Goal: Complete application form: Complete application form

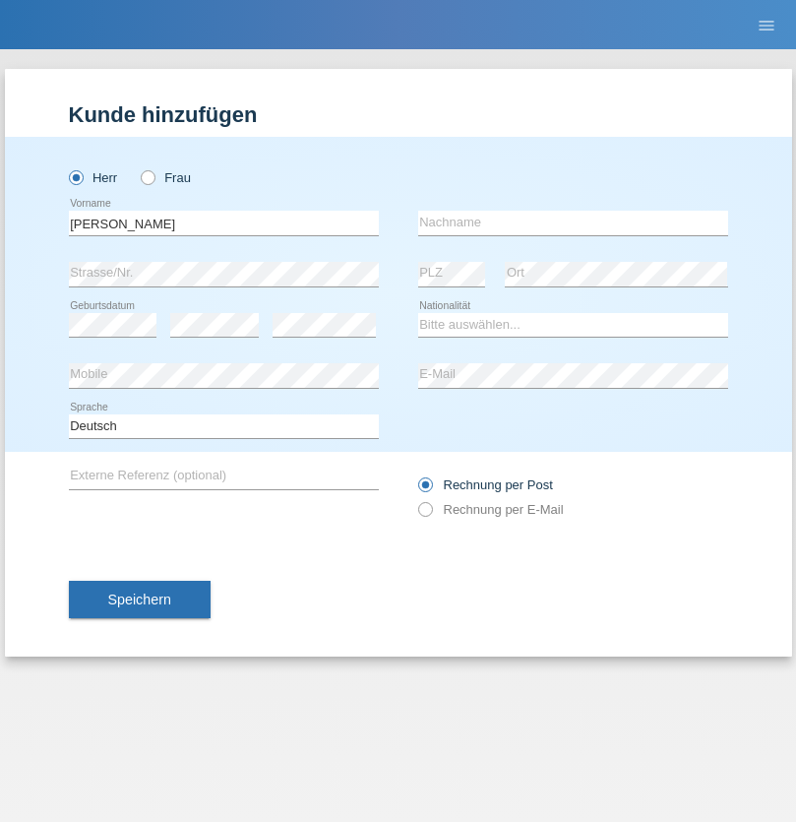
type input "Jonathan"
click at [573, 222] on input "text" at bounding box center [573, 223] width 310 height 25
type input "Bezzola"
select select "CH"
radio input "true"
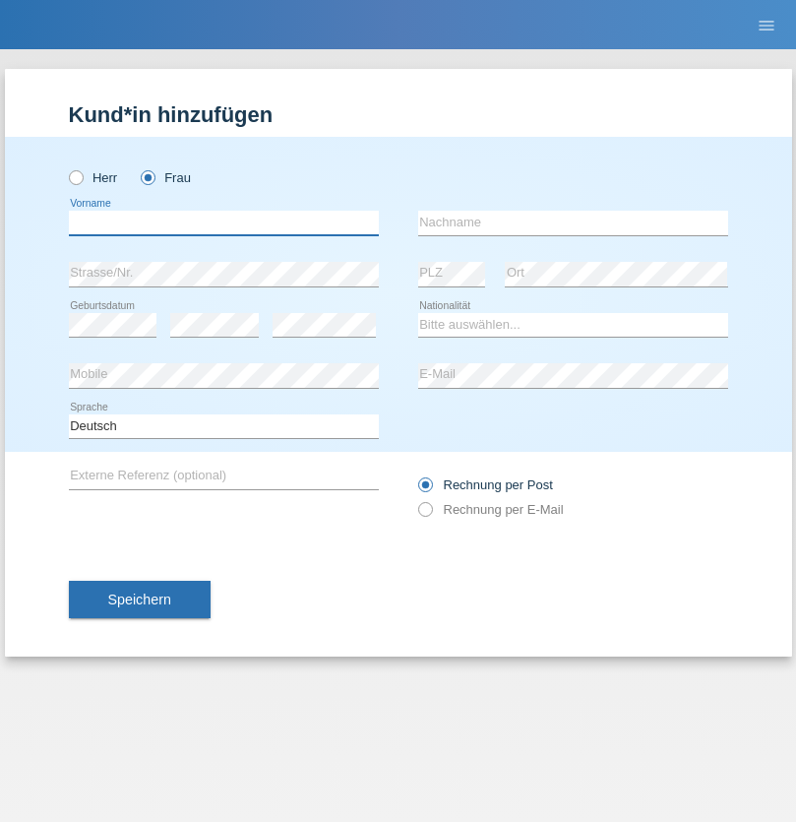
click at [223, 222] on input "text" at bounding box center [224, 223] width 310 height 25
type input "[PERSON_NAME]"
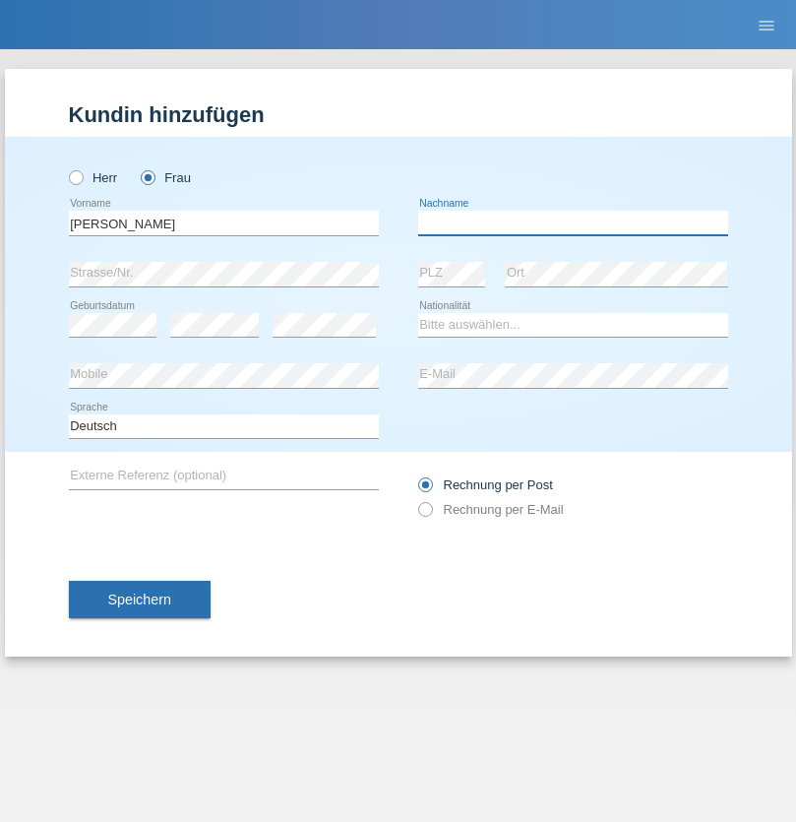
click at [573, 222] on input "text" at bounding box center [573, 223] width 310 height 25
type input "Wyss"
select select "CH"
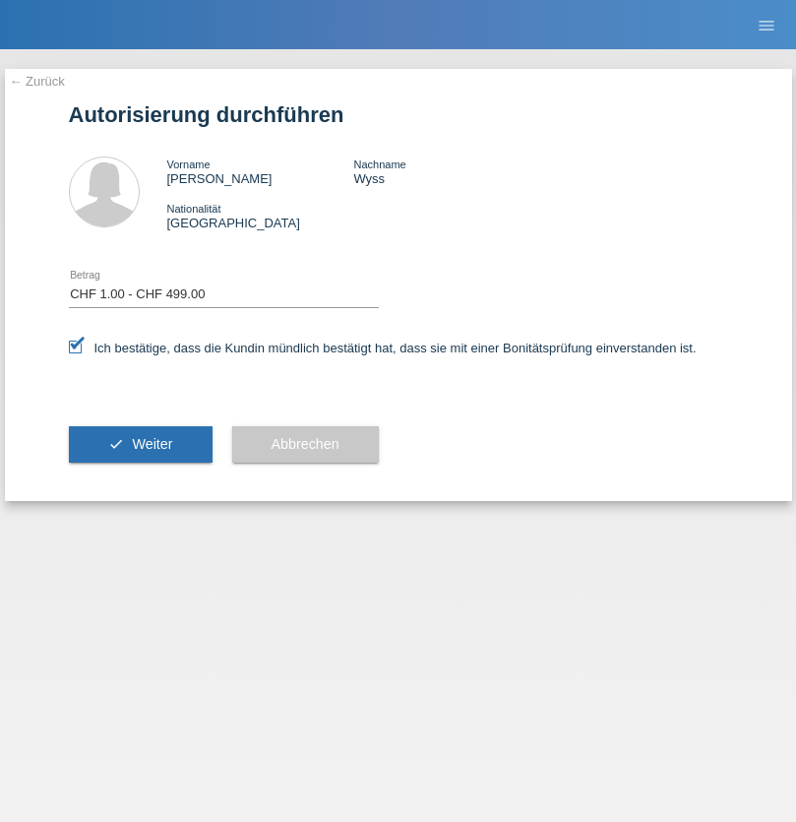
select select "1"
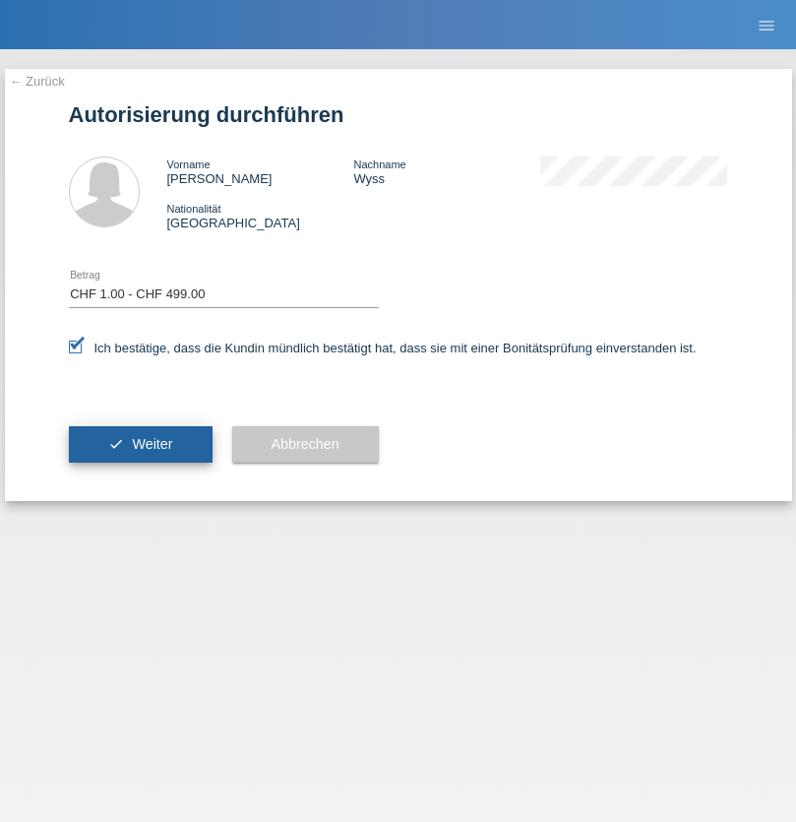
click at [140, 444] on span "Weiter" at bounding box center [152, 444] width 40 height 16
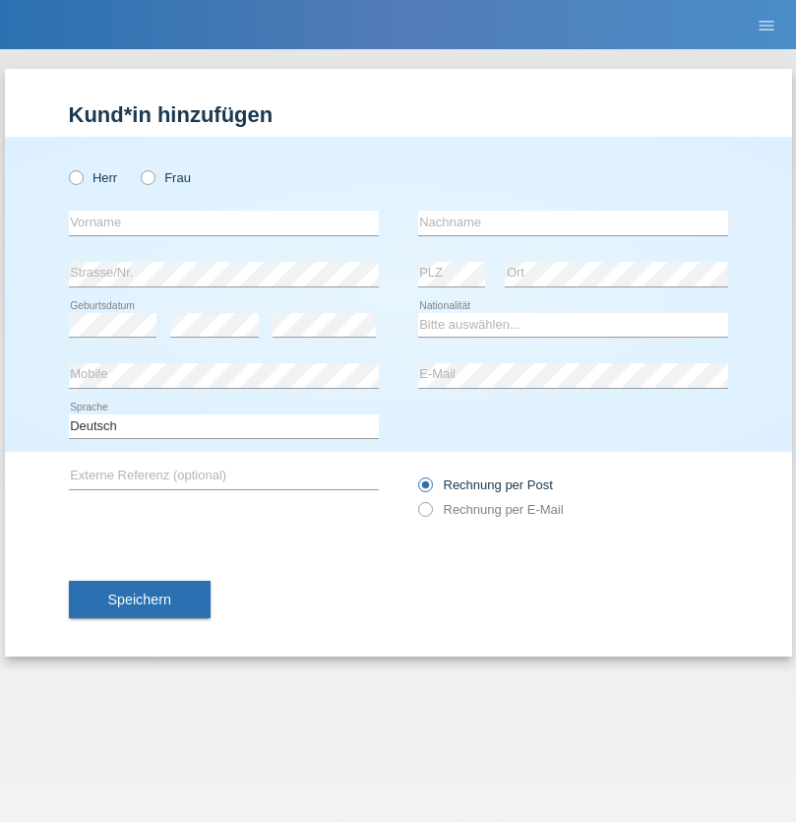
radio input "true"
click at [223, 222] on input "text" at bounding box center [224, 223] width 310 height 25
type input "Manuel"
click at [573, 222] on input "text" at bounding box center [573, 223] width 310 height 25
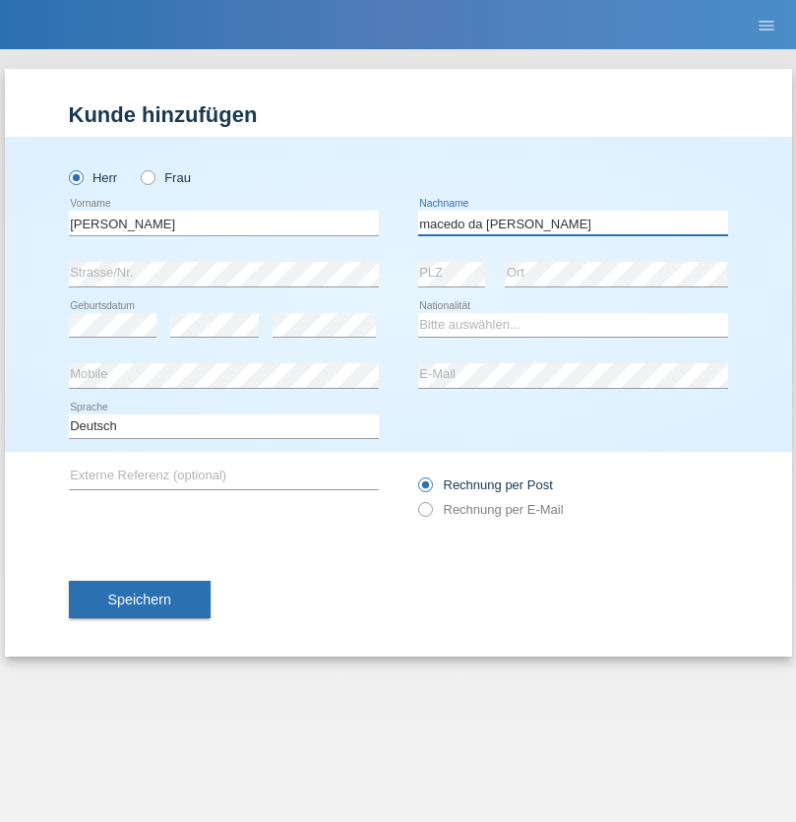
type input "macedo da Costa"
select select "PT"
select select "C"
select select "07"
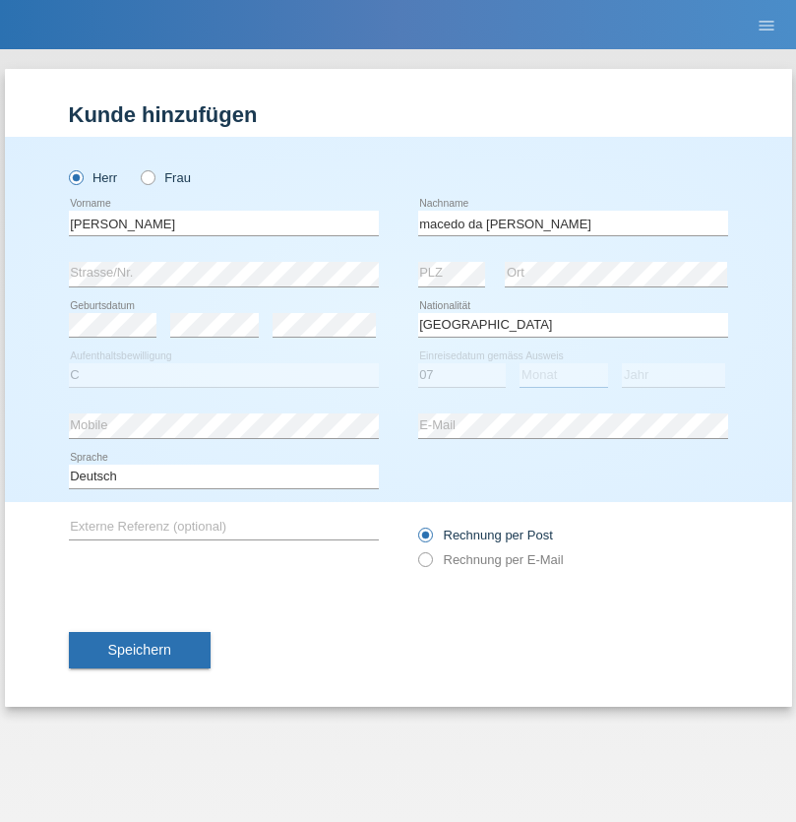
select select "04"
select select "1992"
